Goal: Check status: Check status

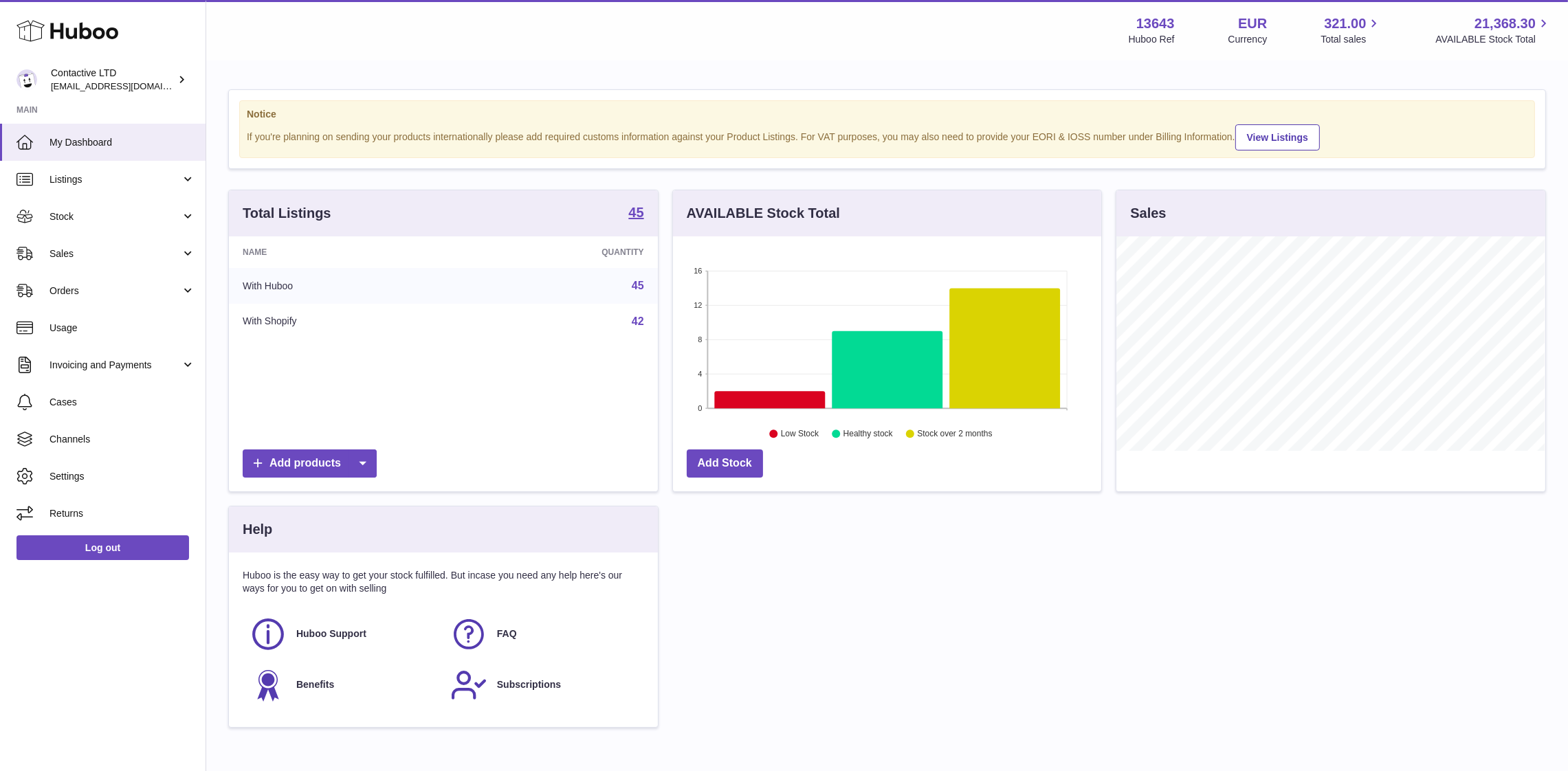
scroll to position [214, 429]
click at [72, 247] on span "Sales" at bounding box center [114, 253] width 131 height 13
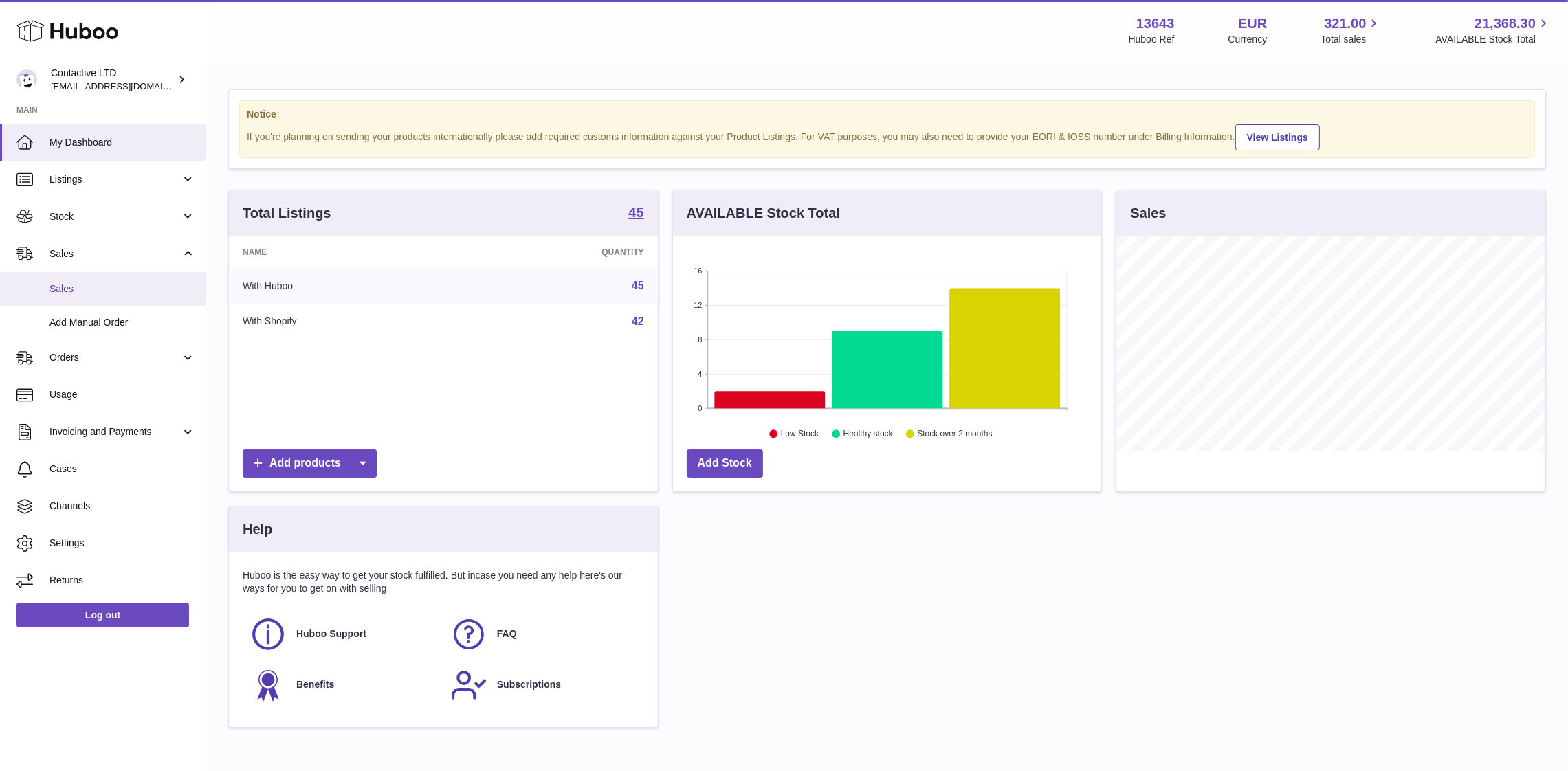
click at [92, 282] on span "Sales" at bounding box center [122, 288] width 145 height 13
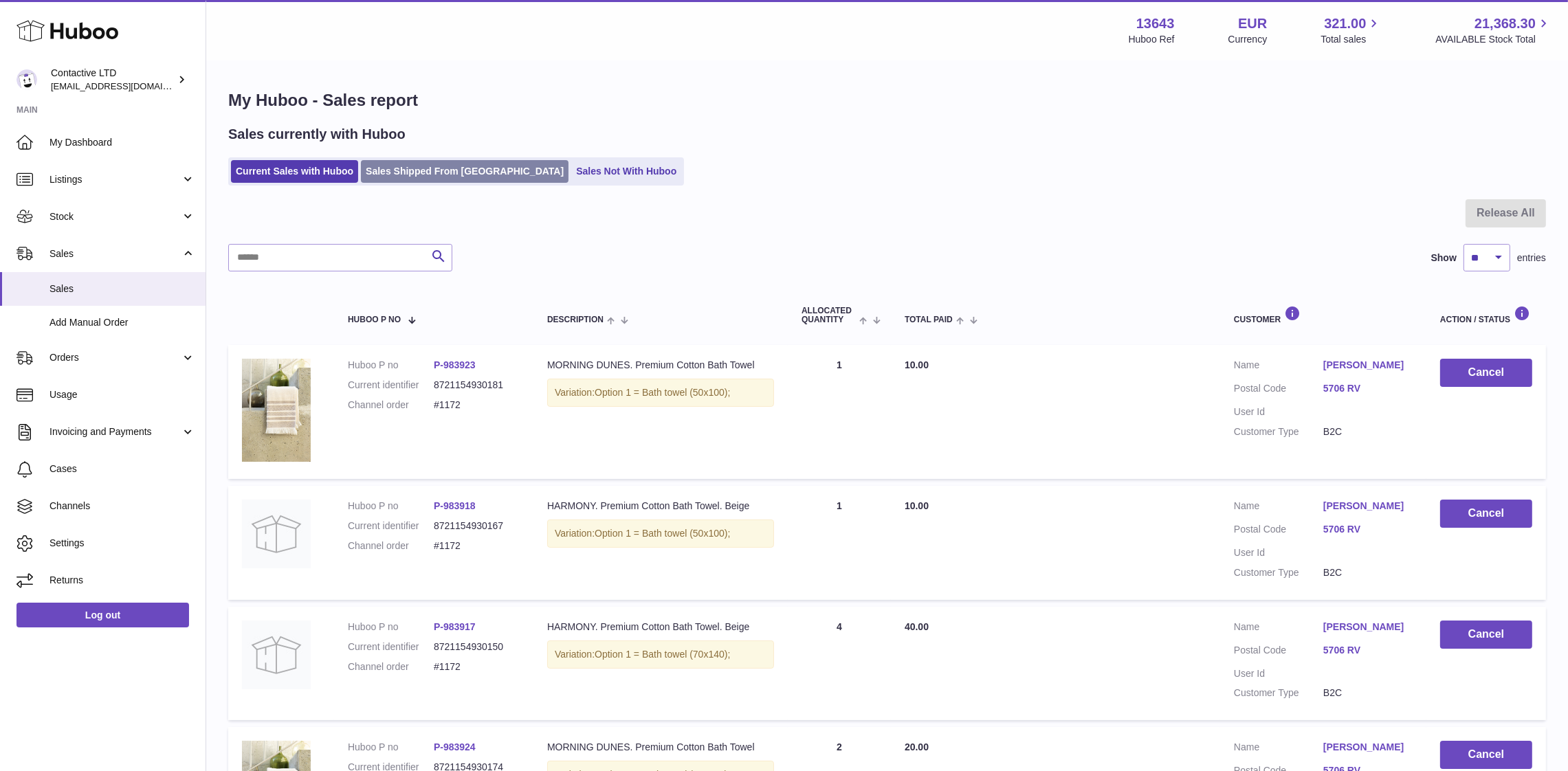
click at [384, 167] on link "Sales Shipped From [GEOGRAPHIC_DATA]" at bounding box center [464, 171] width 208 height 22
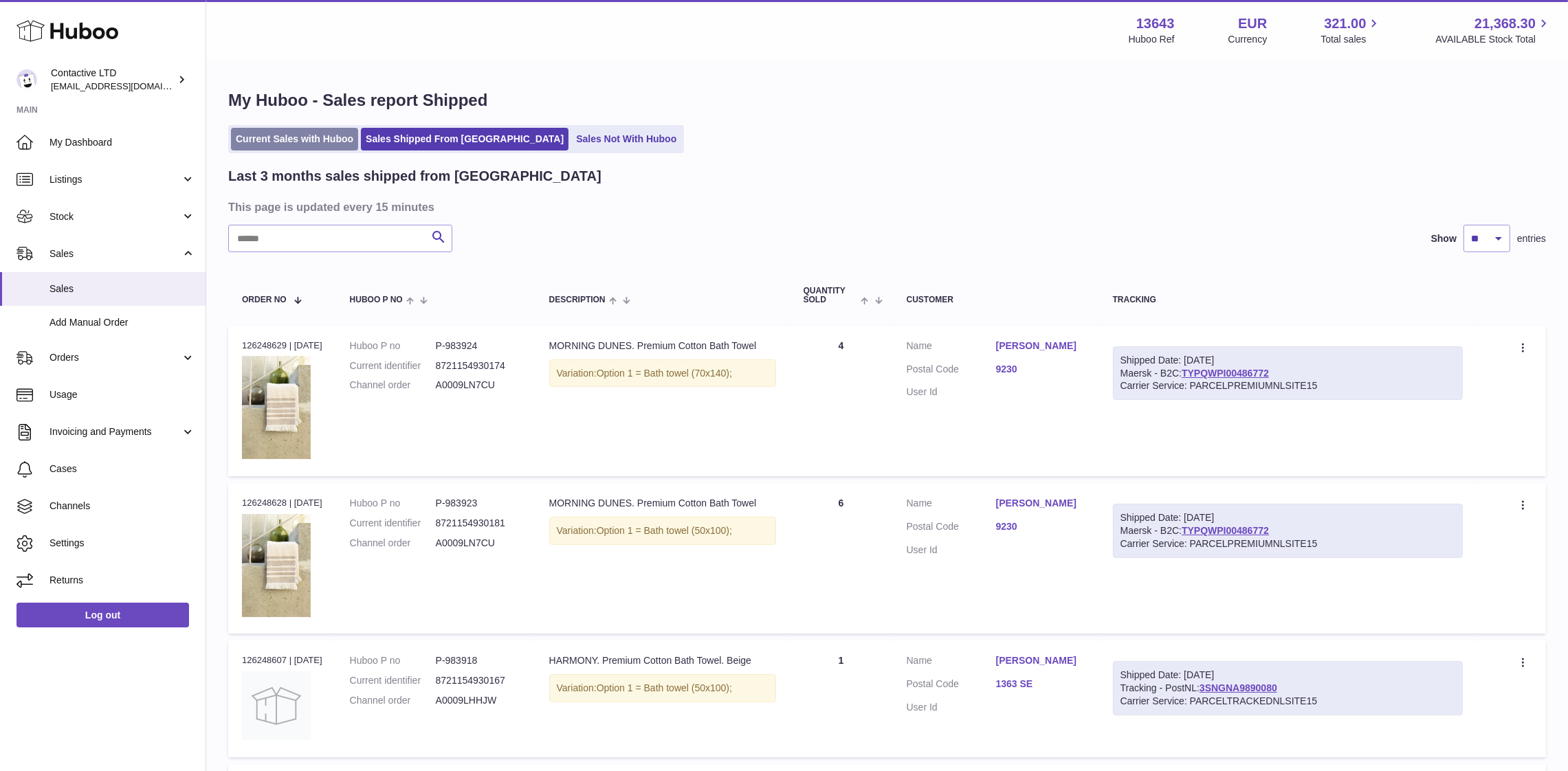
click at [325, 149] on link "Current Sales with Huboo" at bounding box center [294, 139] width 127 height 22
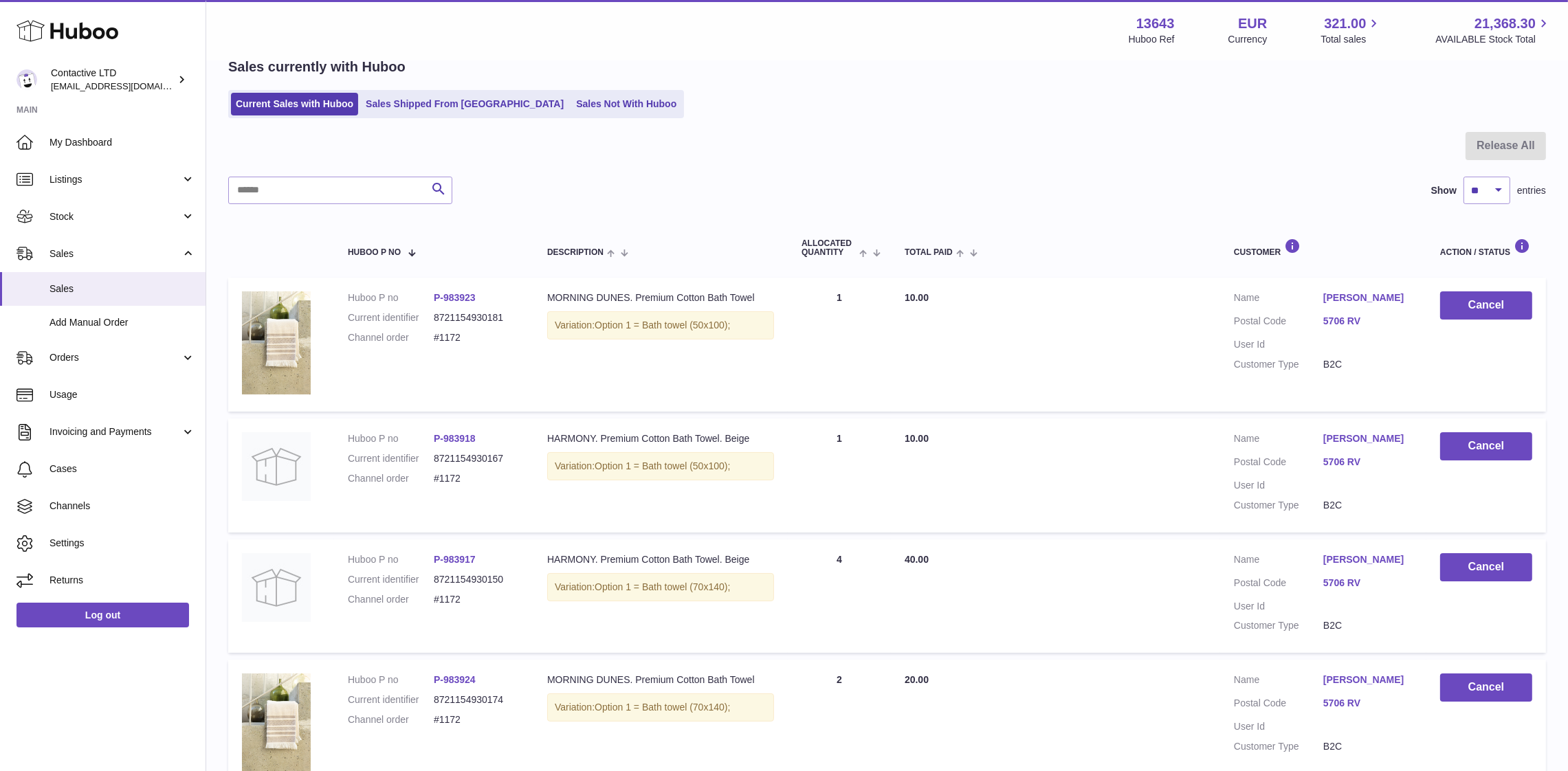
scroll to position [59, 0]
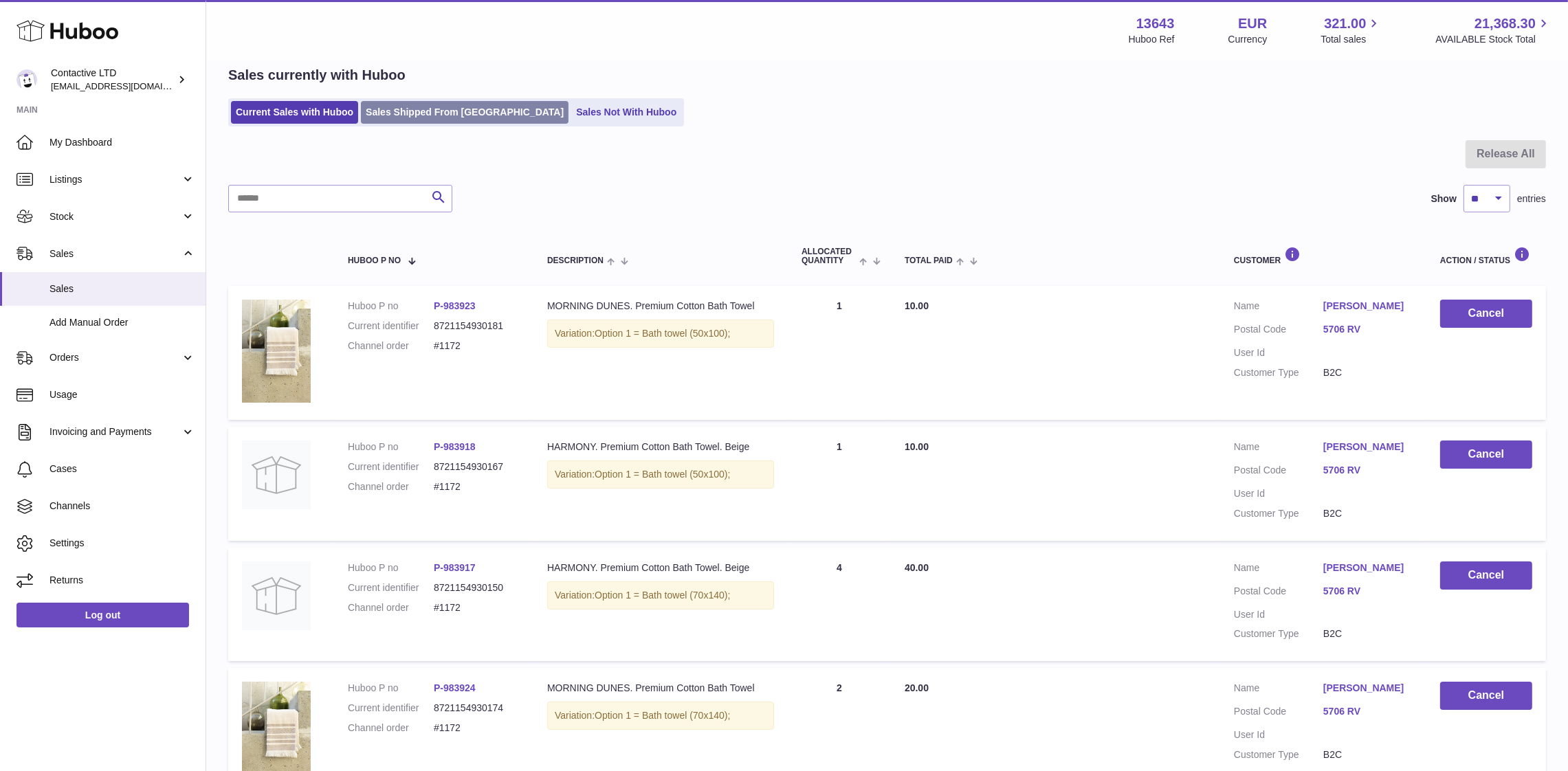
click at [417, 110] on link "Sales Shipped From [GEOGRAPHIC_DATA]" at bounding box center [464, 112] width 208 height 22
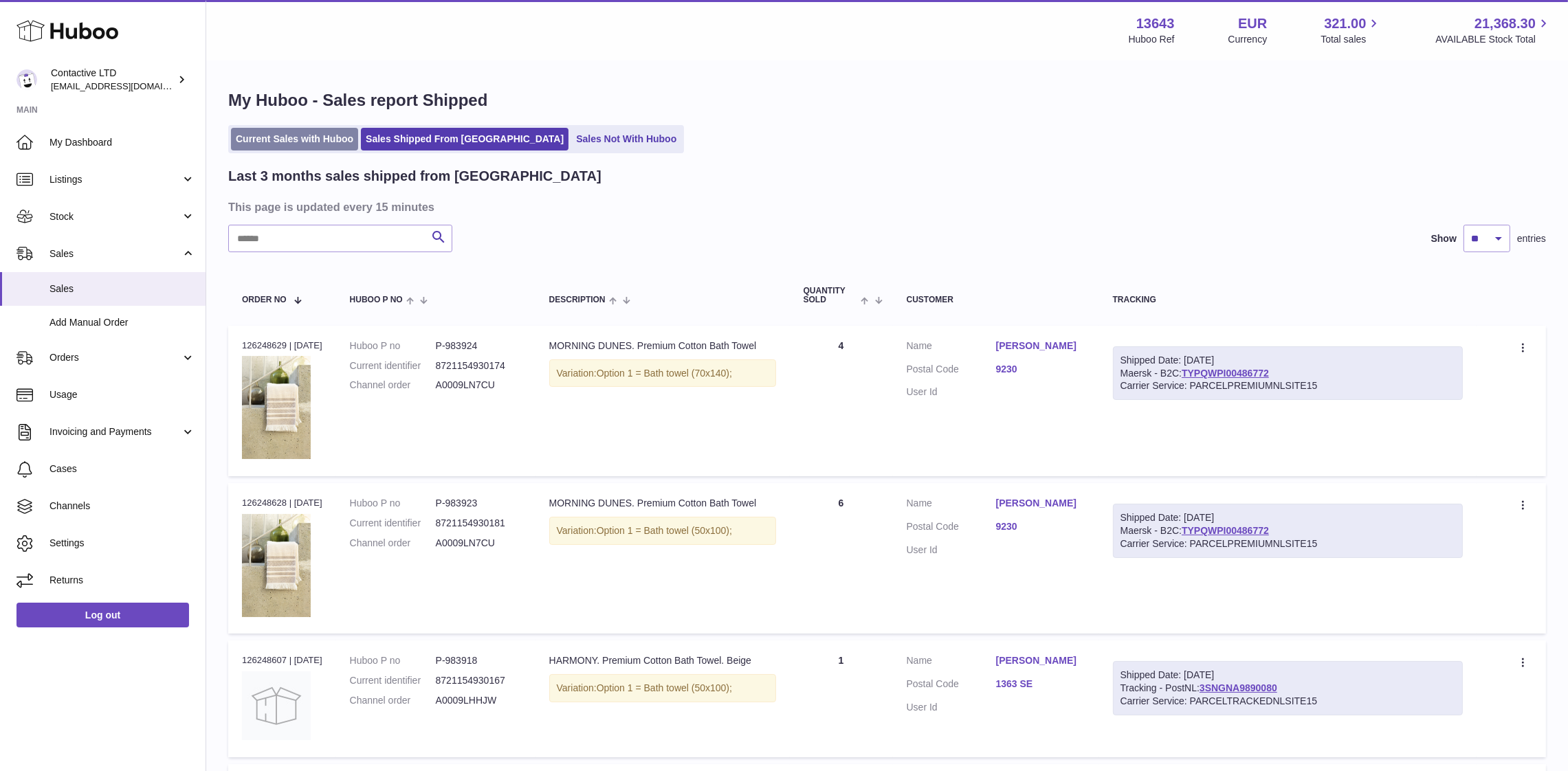
click at [316, 133] on link "Current Sales with Huboo" at bounding box center [294, 139] width 127 height 22
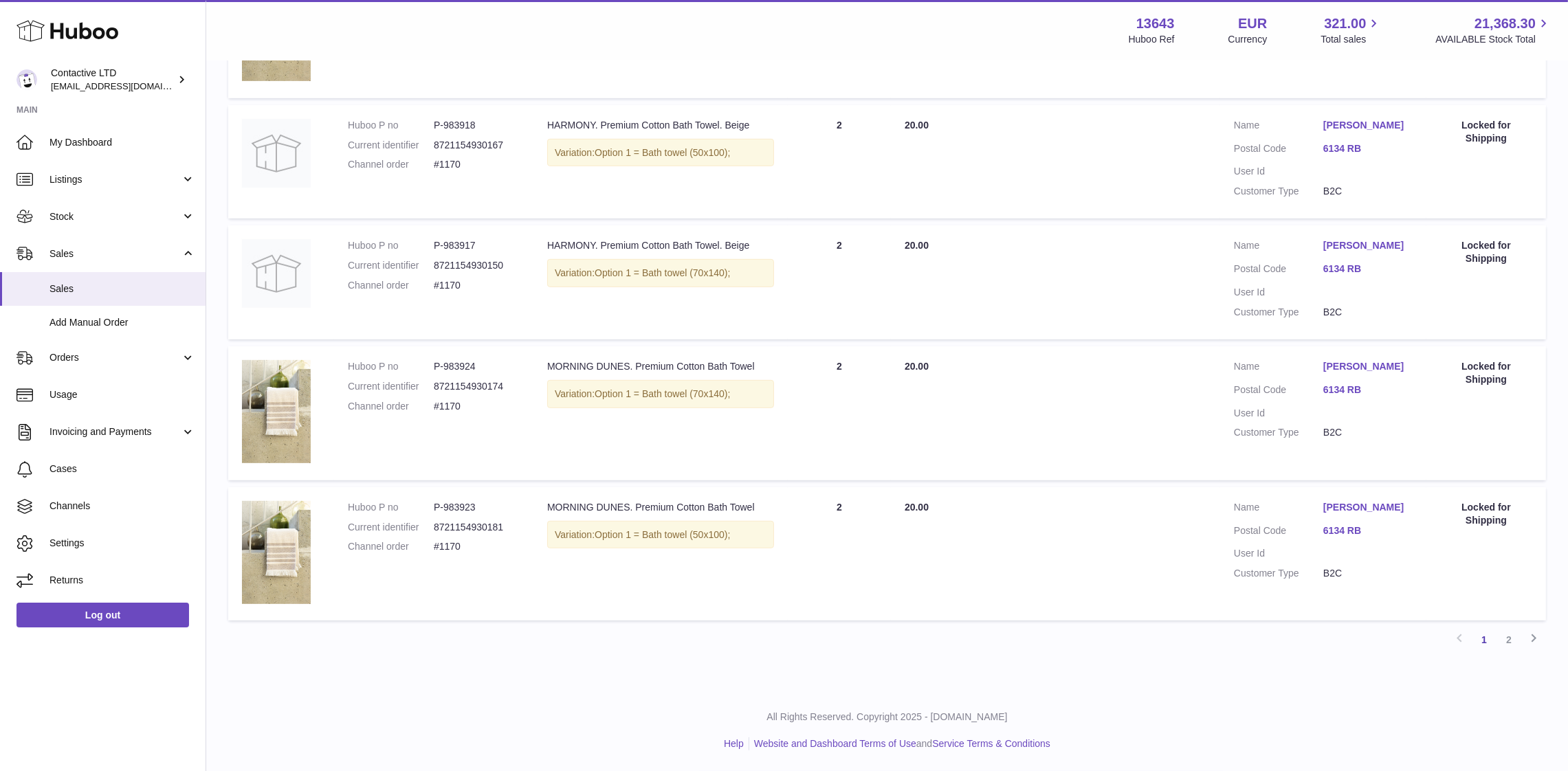
scroll to position [1045, 0]
click at [1504, 639] on link "2" at bounding box center [1509, 640] width 25 height 25
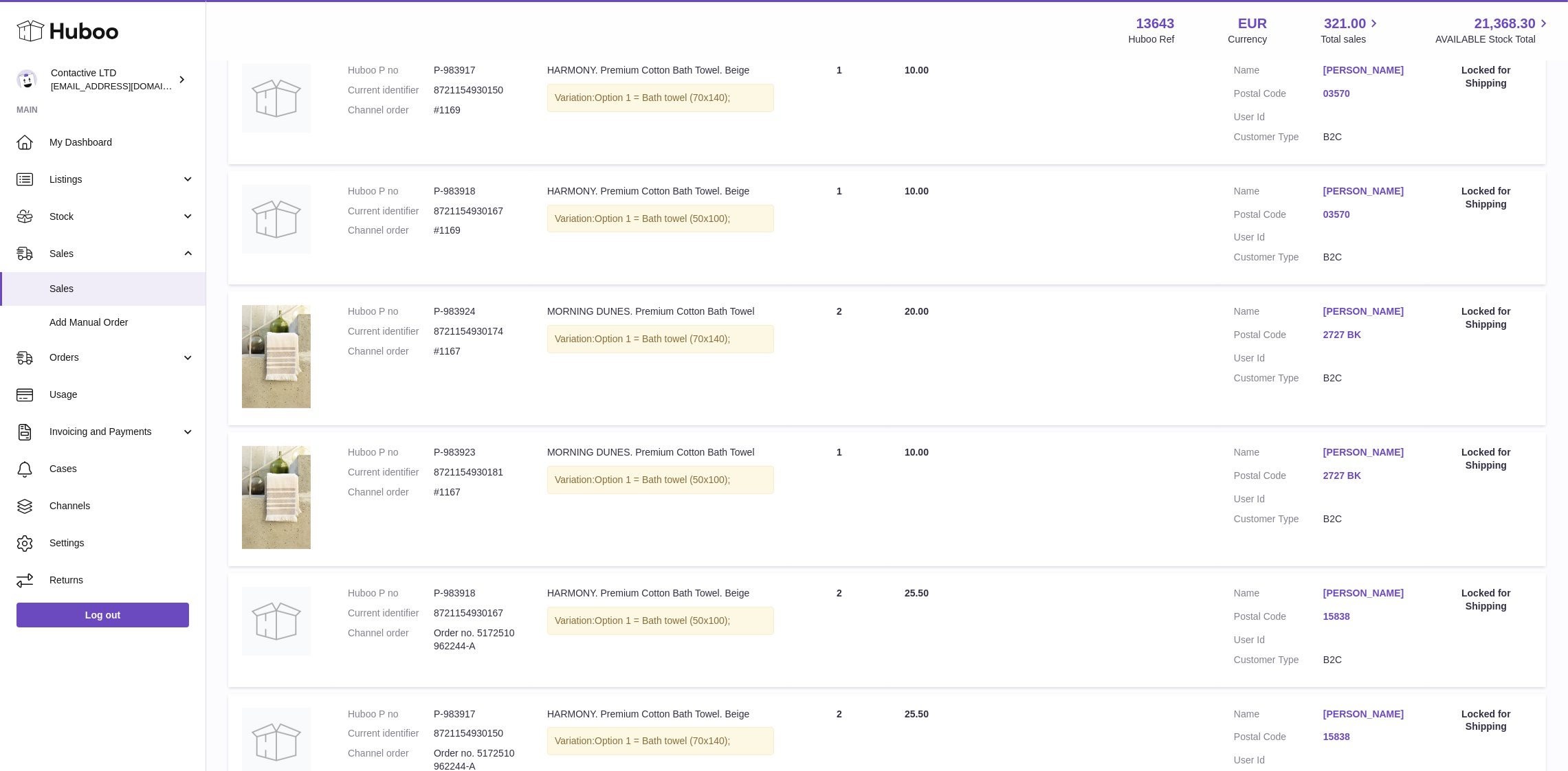
scroll to position [759, 0]
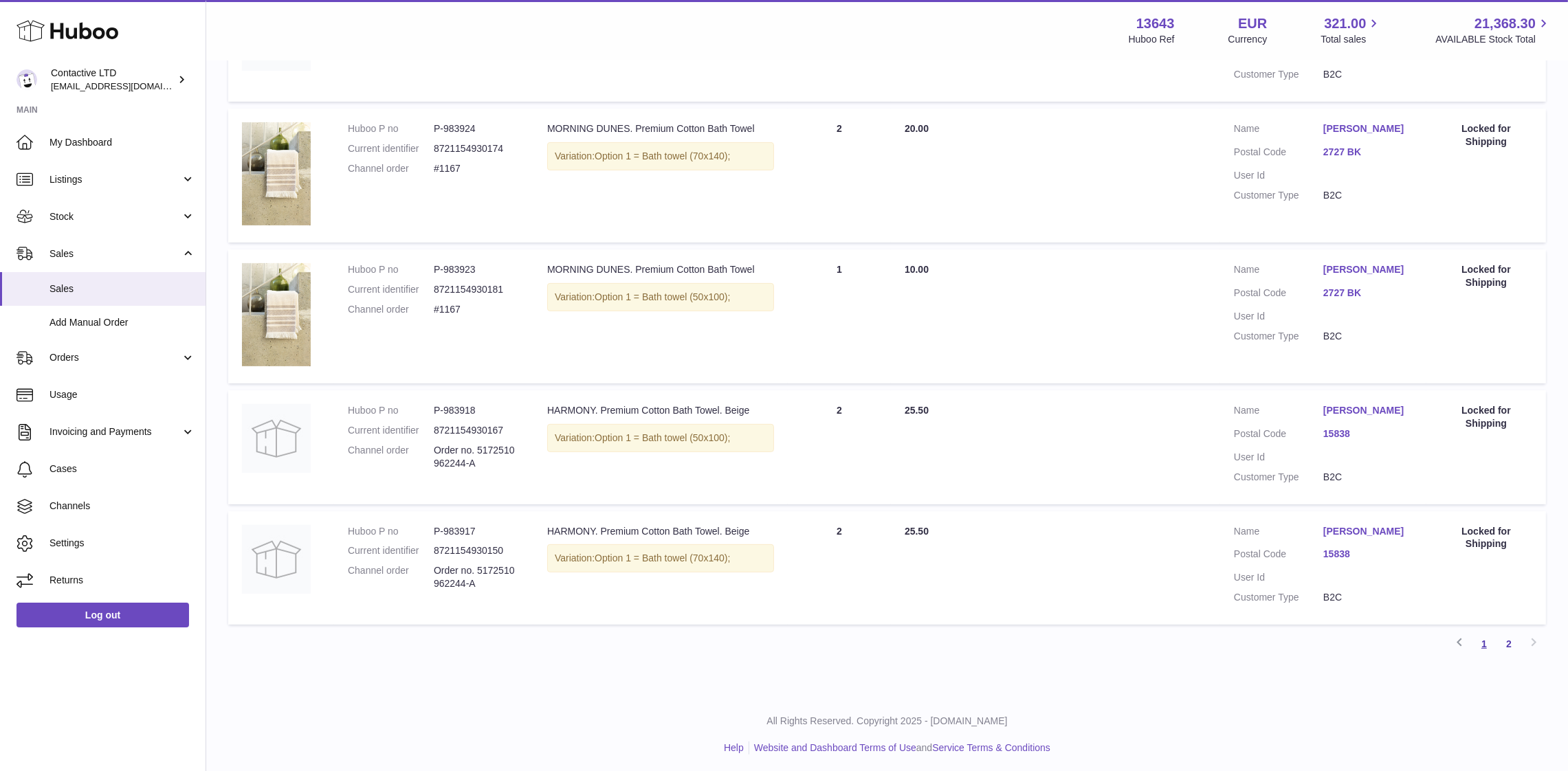
click at [1484, 643] on link "1" at bounding box center [1485, 644] width 25 height 25
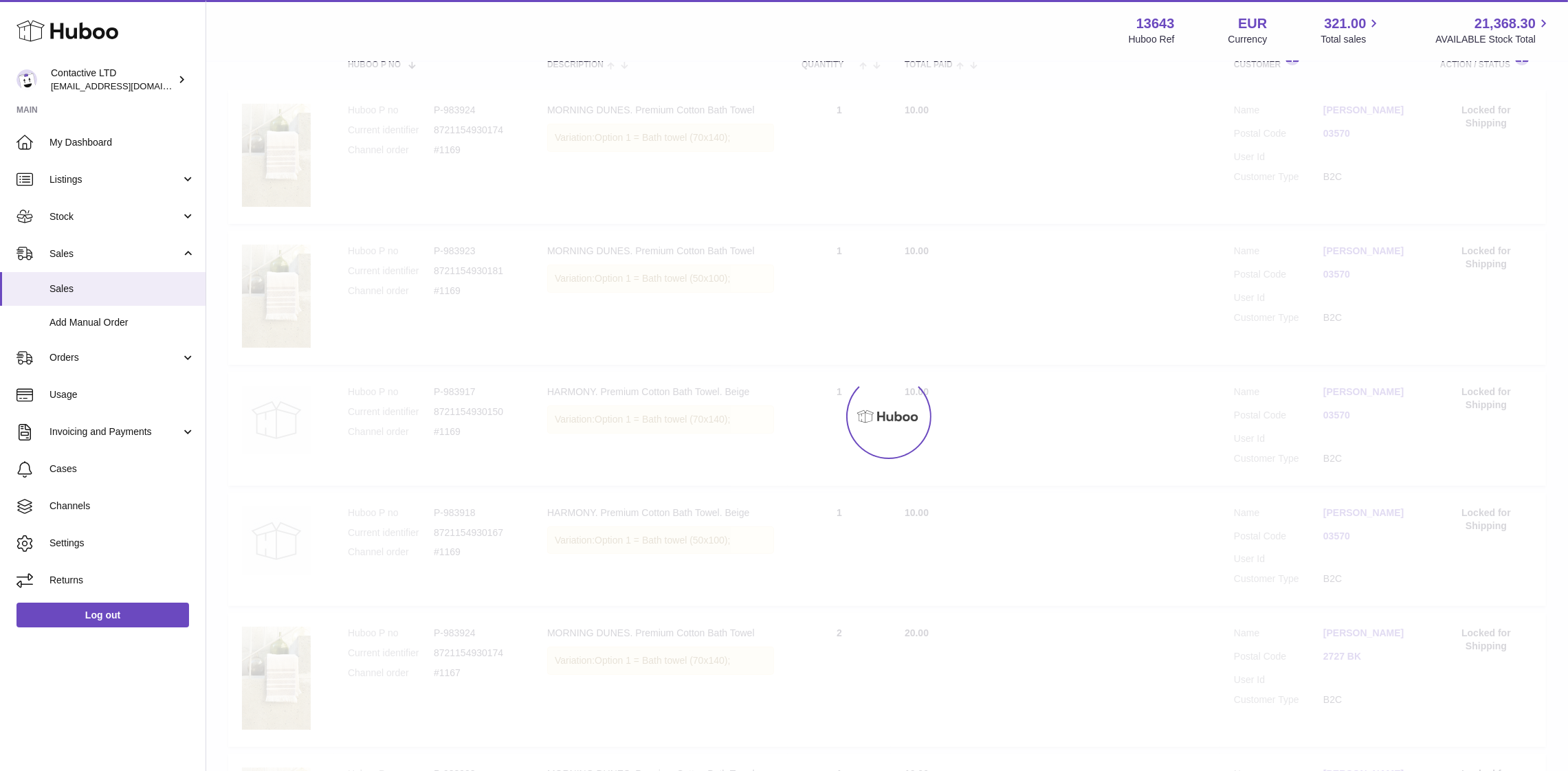
scroll to position [61, 0]
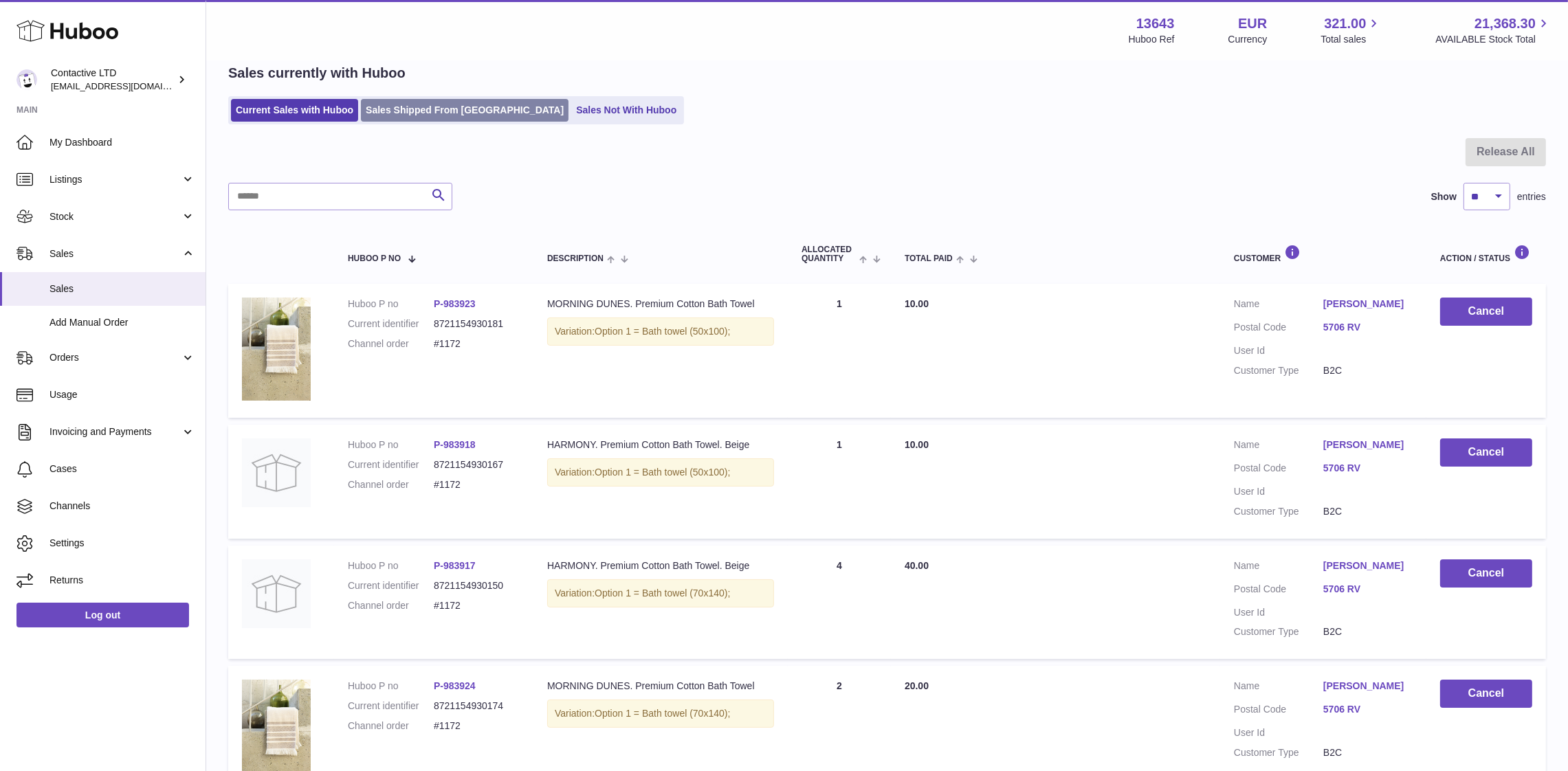
click at [438, 104] on link "Sales Shipped From [GEOGRAPHIC_DATA]" at bounding box center [464, 110] width 208 height 22
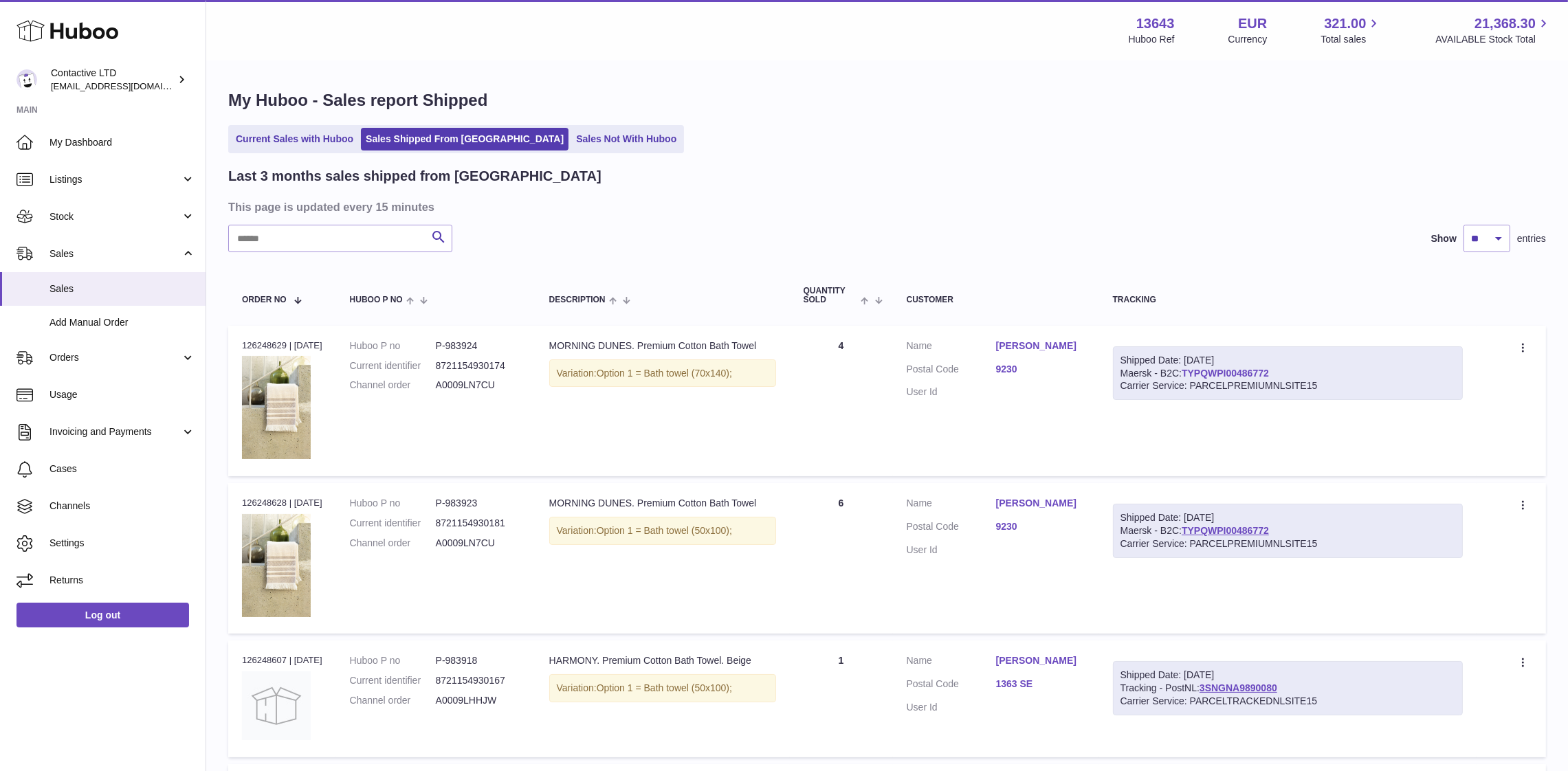
click at [1217, 376] on link "TYPQWPI00486772" at bounding box center [1226, 372] width 87 height 11
